Goal: Information Seeking & Learning: Learn about a topic

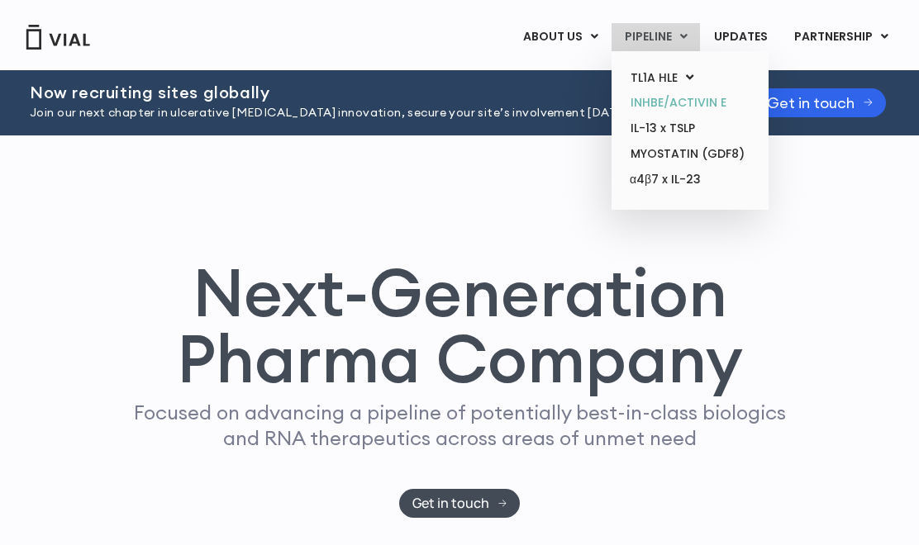
click at [728, 102] on link "INHBE/ACTIVIN E" at bounding box center [689, 103] width 145 height 26
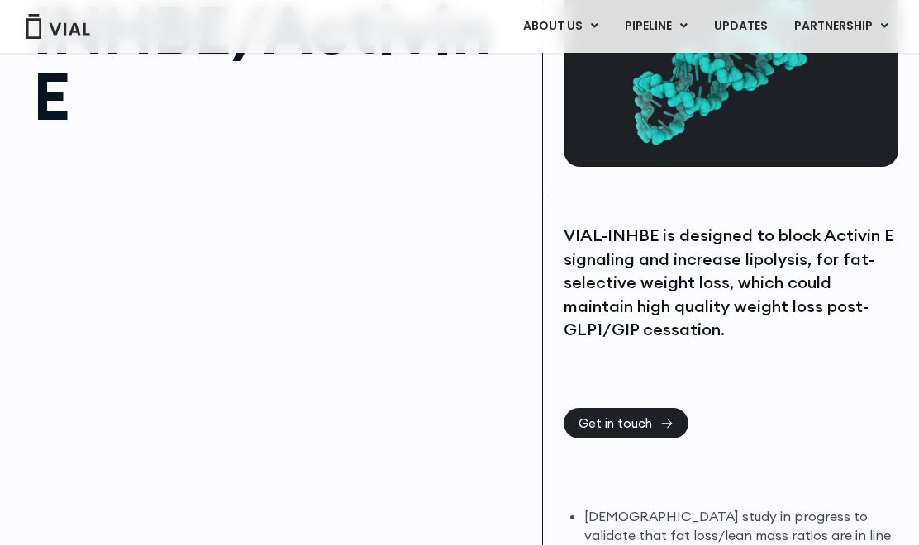
scroll to position [159, 0]
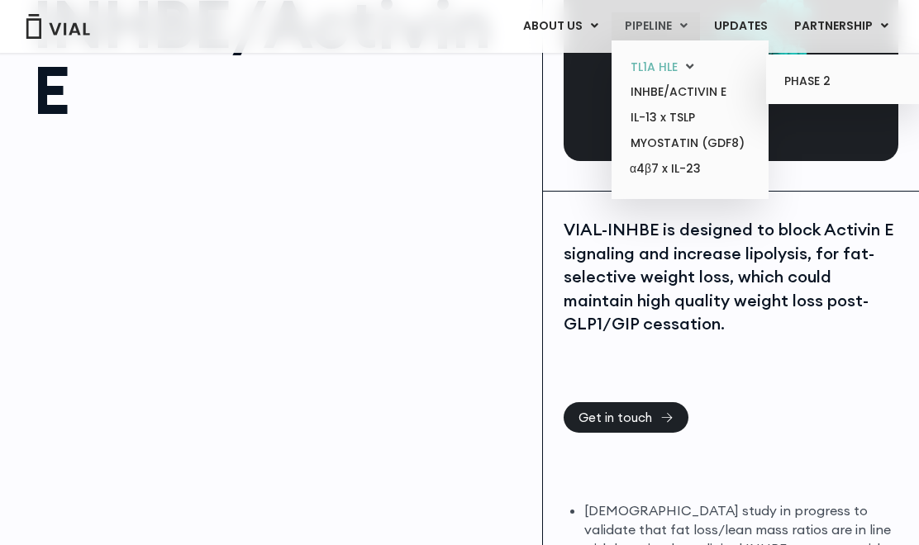
click at [673, 69] on link "TL1A HLE" at bounding box center [689, 68] width 145 height 26
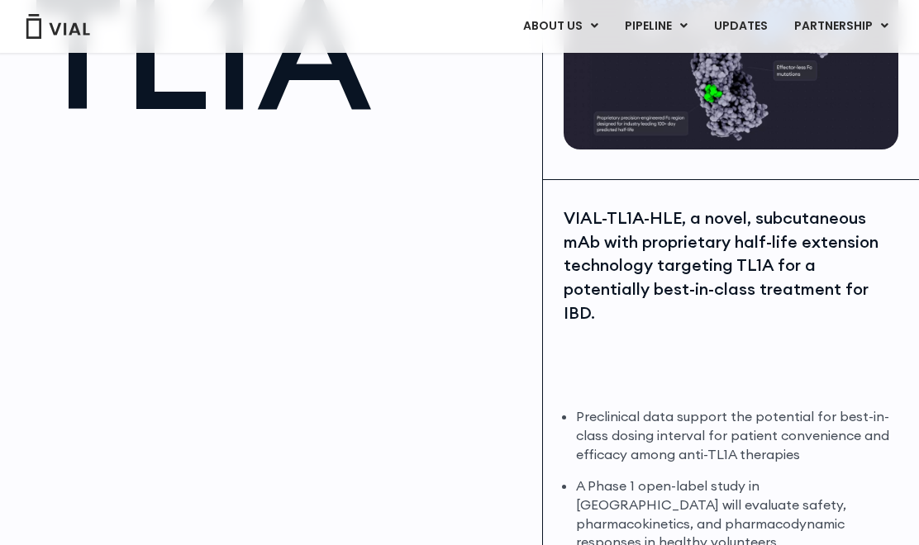
scroll to position [188, 0]
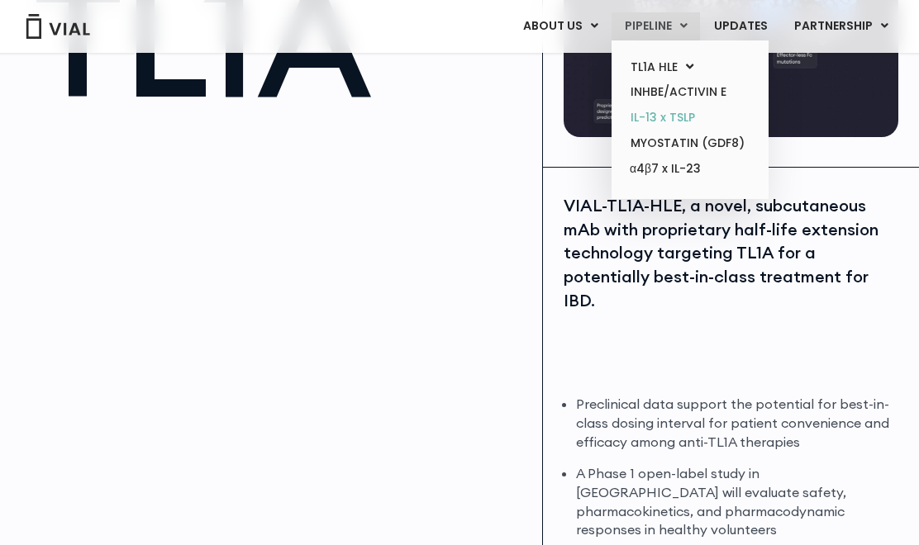
click at [655, 124] on link "IL-13 x TSLP" at bounding box center [689, 118] width 145 height 26
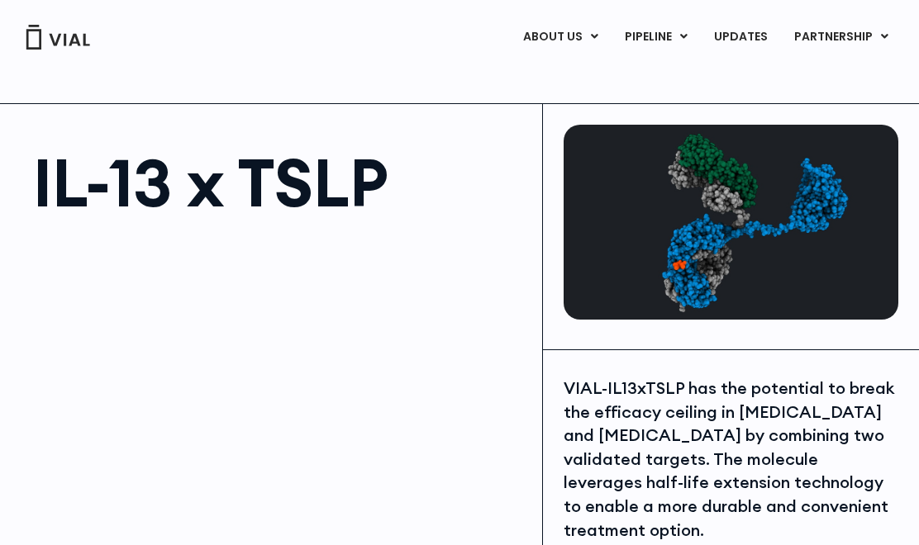
click at [70, 29] on img at bounding box center [58, 37] width 66 height 25
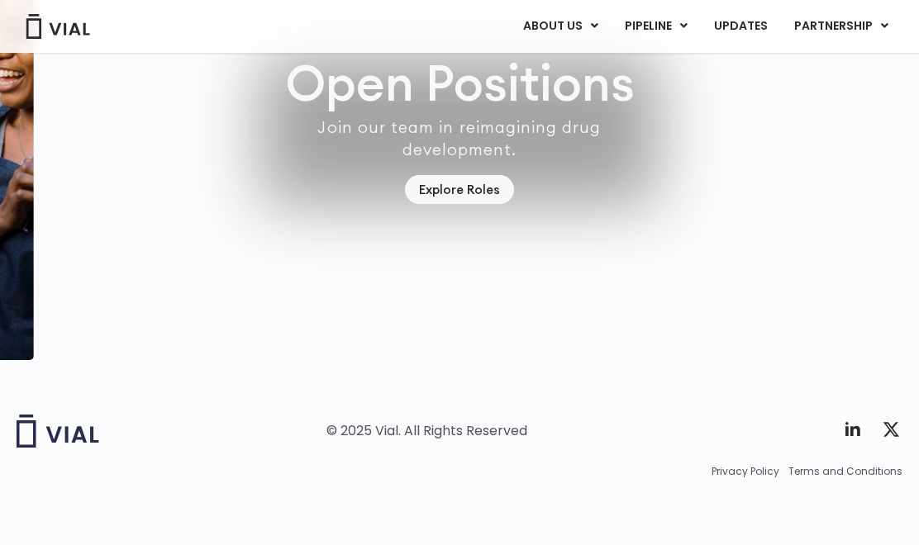
scroll to position [4827, 0]
